Goal: Transaction & Acquisition: Purchase product/service

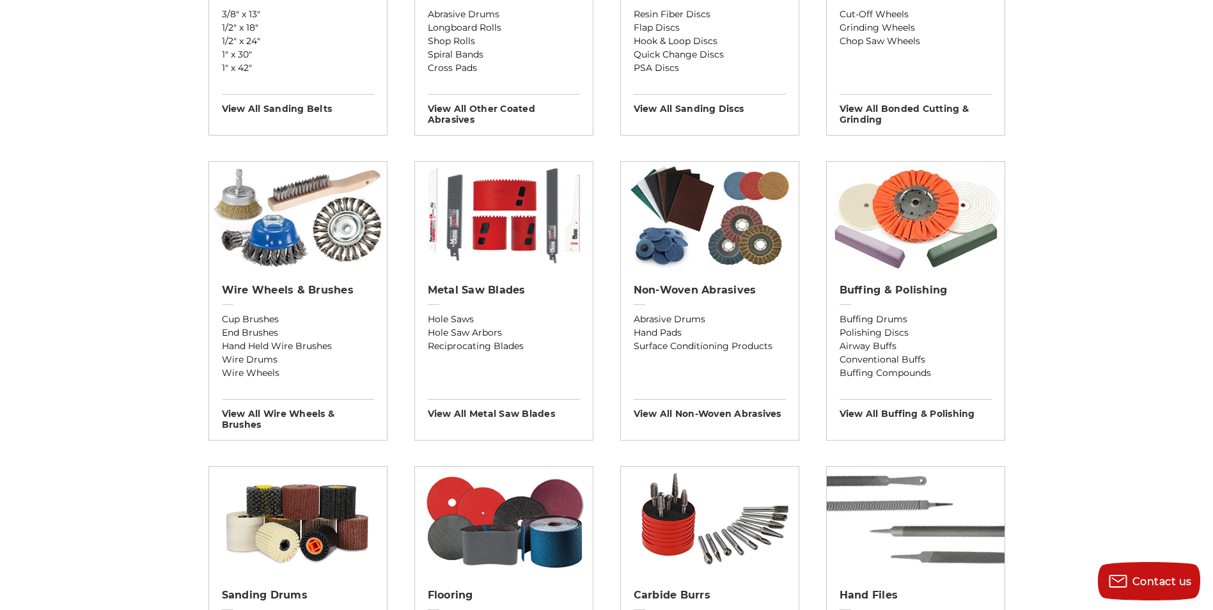
scroll to position [639, 0]
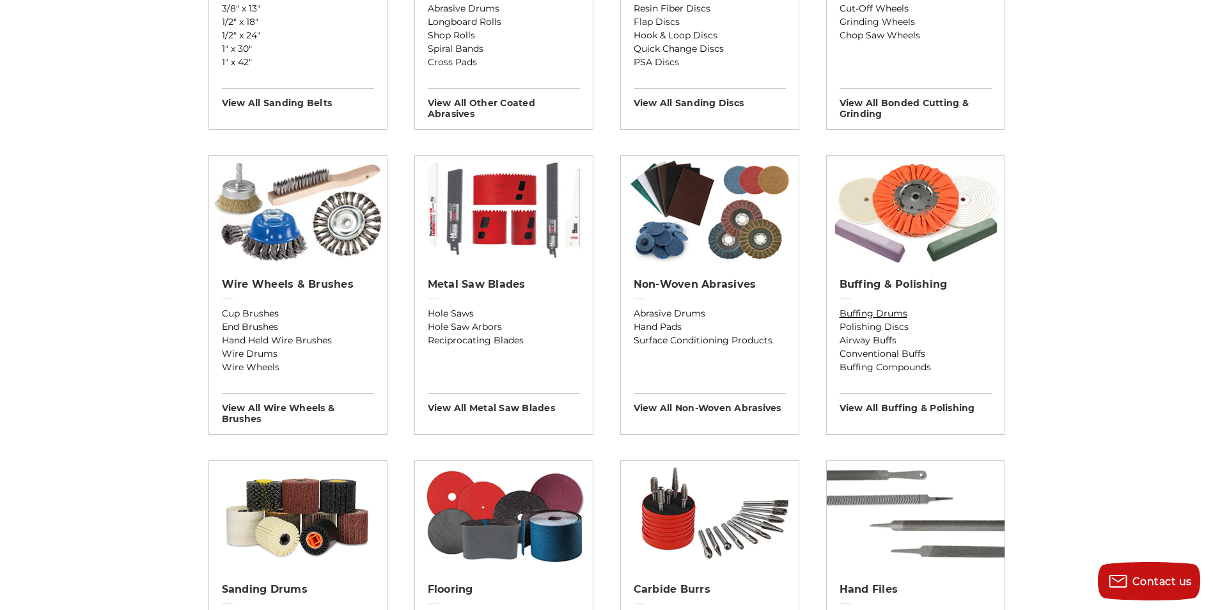
click at [876, 311] on link "Buffing Drums" at bounding box center [916, 313] width 152 height 13
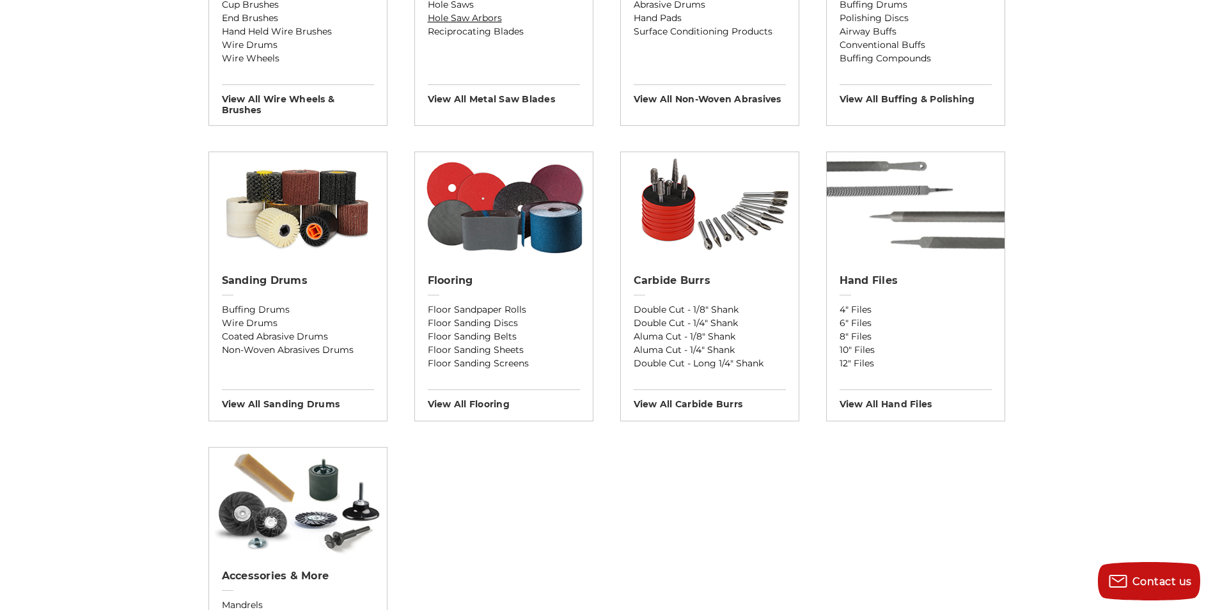
scroll to position [1066, 0]
